Goal: Information Seeking & Learning: Learn about a topic

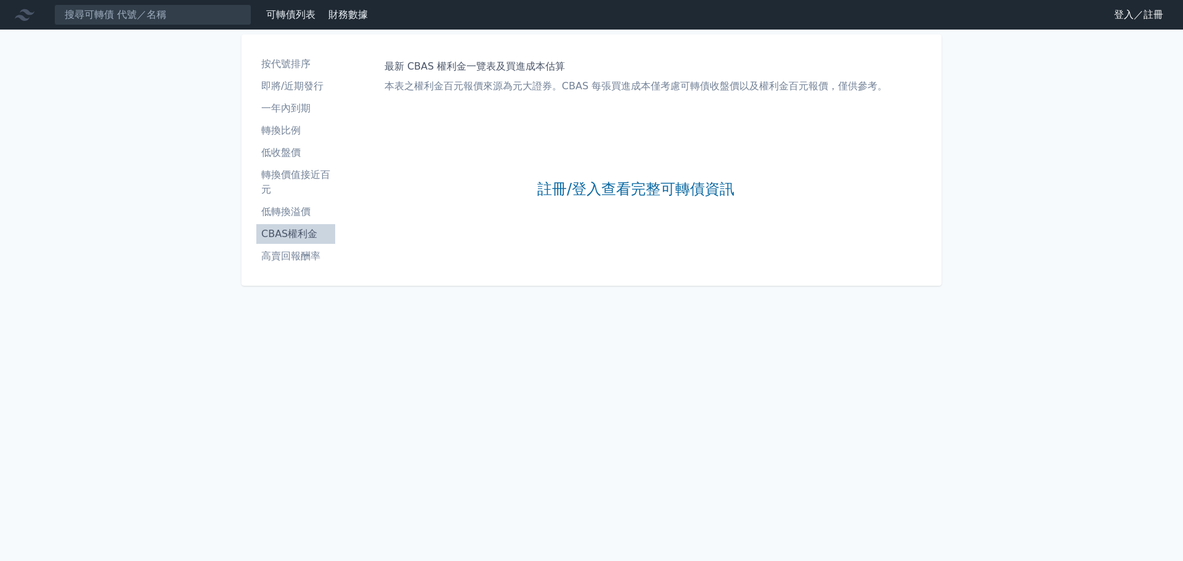
click at [648, 166] on div "註冊/登入查看完整可轉債資訊" at bounding box center [635, 189] width 197 height 163
click at [654, 190] on link "註冊/登入查看完整可轉債資訊" at bounding box center [635, 190] width 197 height 20
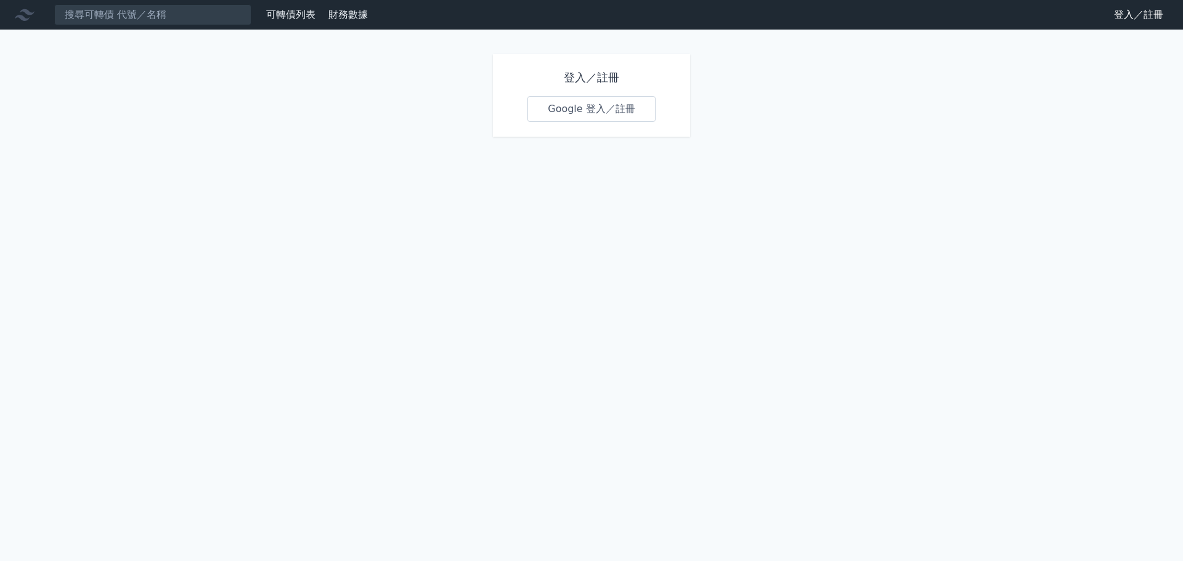
click at [608, 97] on link "Google 登入／註冊" at bounding box center [592, 109] width 128 height 26
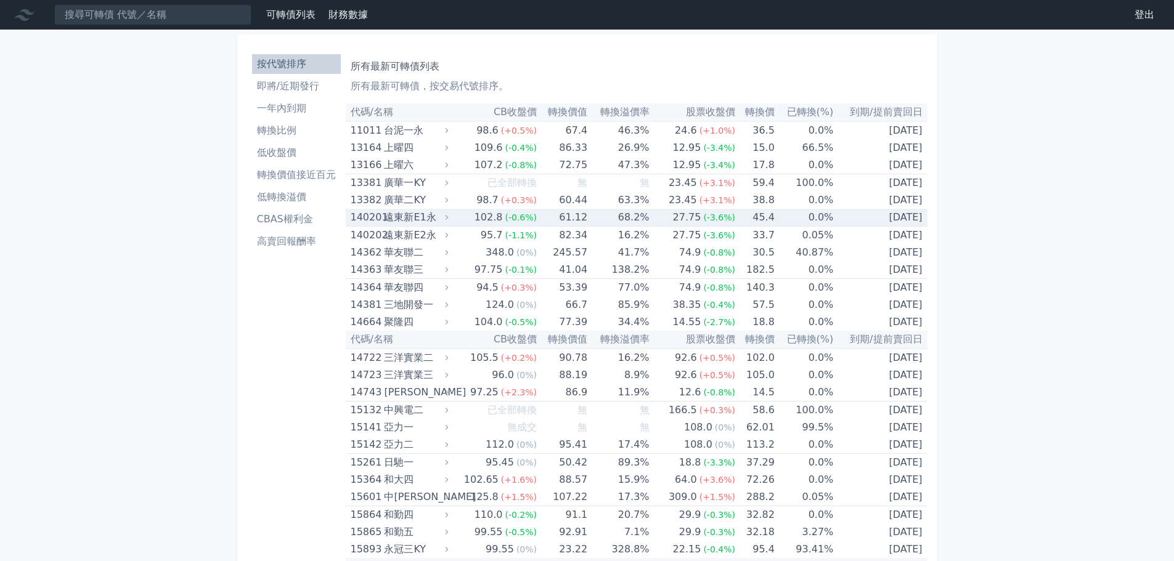
click at [312, 213] on li "CBAS權利金" at bounding box center [296, 219] width 89 height 15
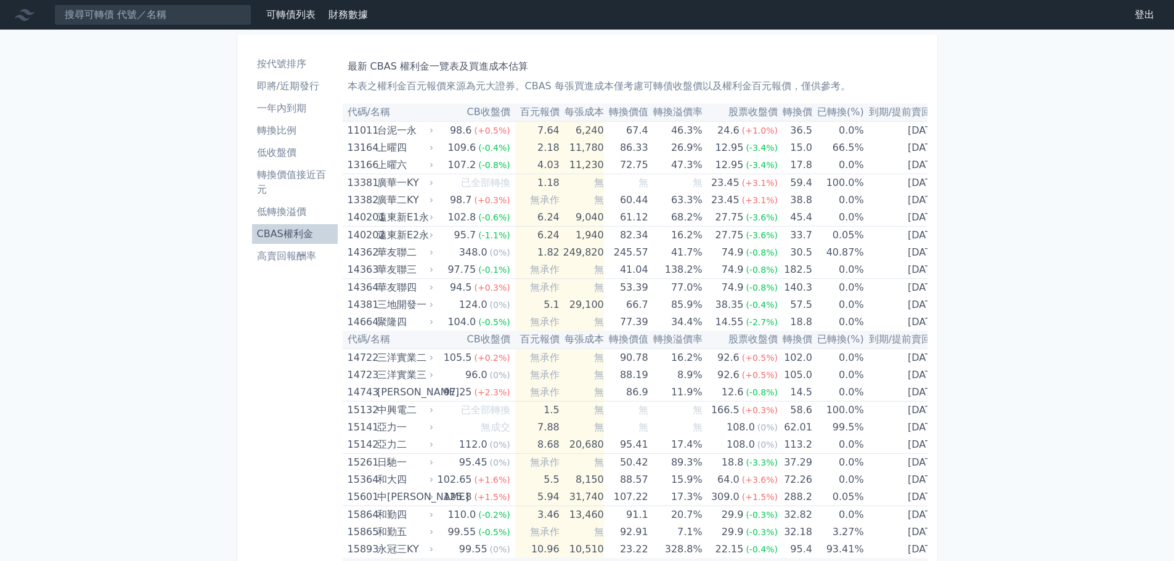
scroll to position [4783, 0]
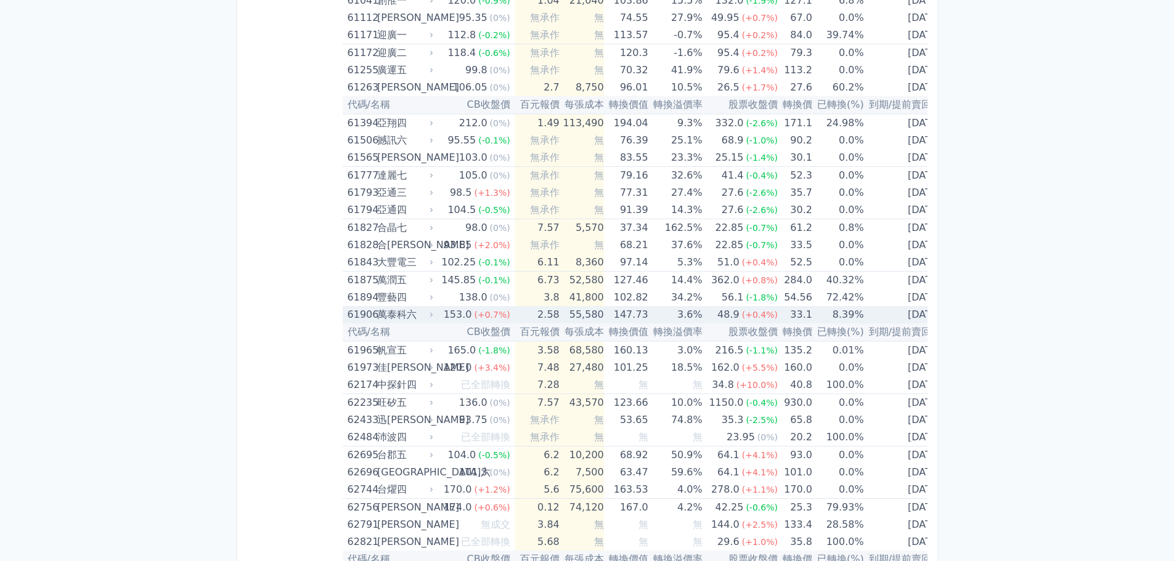
click at [426, 312] on div "萬泰科六" at bounding box center [404, 314] width 54 height 17
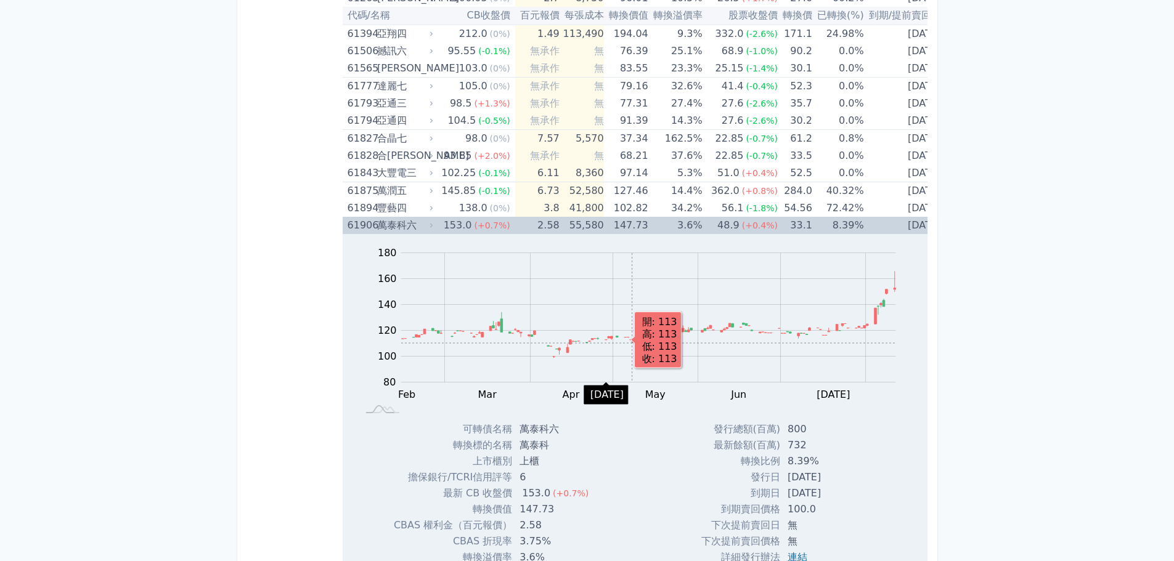
scroll to position [4906, 0]
